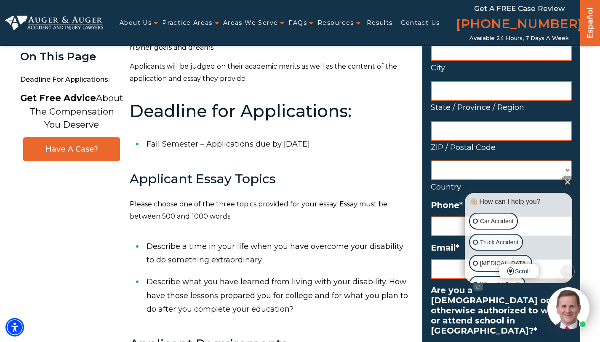
scroll to position [309, 0]
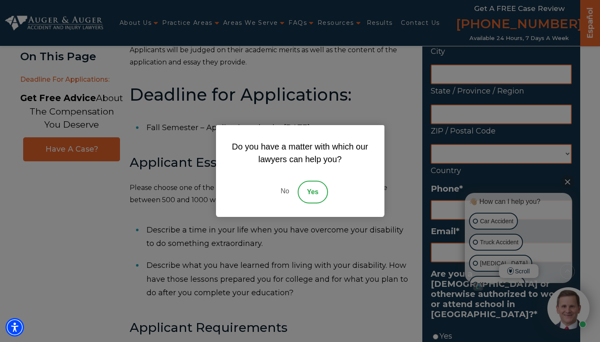
click at [284, 191] on link "No" at bounding box center [284, 192] width 25 height 23
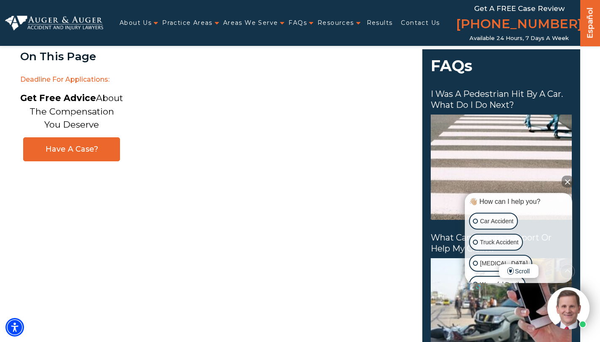
scroll to position [988, 0]
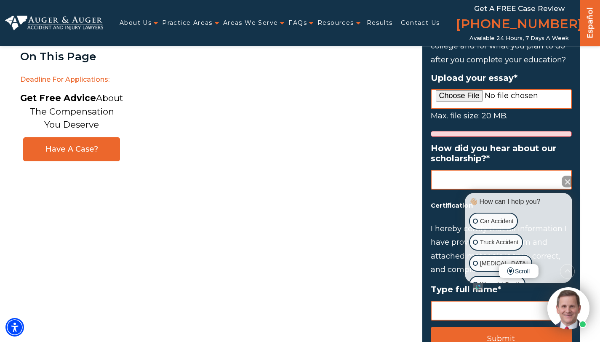
click at [569, 182] on button "Close Intaker Chat Widget" at bounding box center [568, 182] width 12 height 12
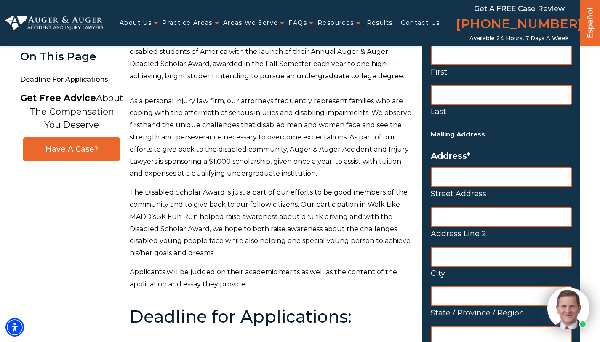
scroll to position [0, 0]
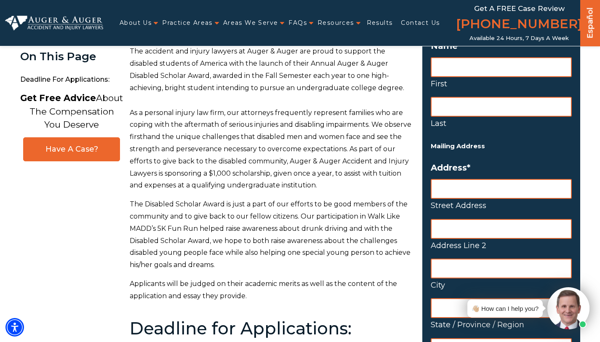
scroll to position [134, 0]
